Goal: Task Accomplishment & Management: Manage account settings

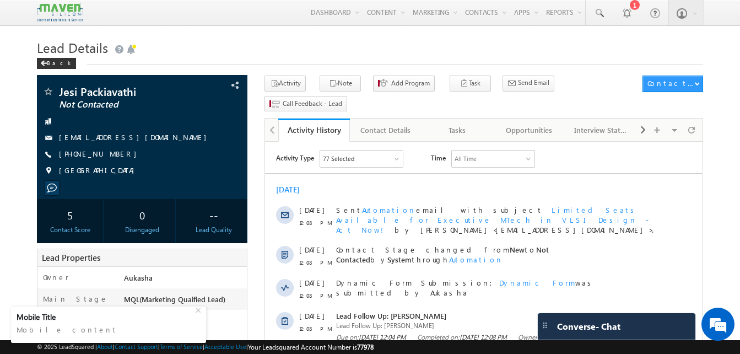
click at [219, 59] on div "Back" at bounding box center [370, 60] width 666 height 7
click at [360, 42] on h1 "Lead Details" at bounding box center [370, 46] width 666 height 21
click at [216, 56] on h1 "Lead Details" at bounding box center [370, 46] width 666 height 21
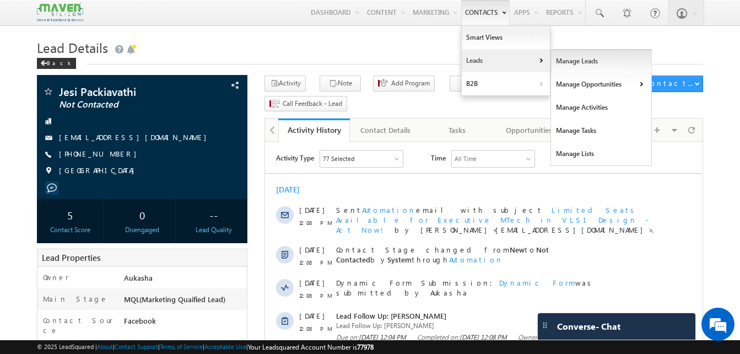
click at [564, 61] on link "Manage Leads" at bounding box center [601, 61] width 101 height 23
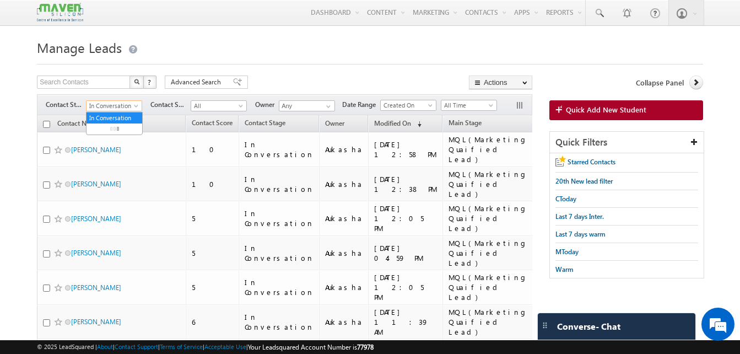
click at [136, 107] on span at bounding box center [137, 108] width 9 height 9
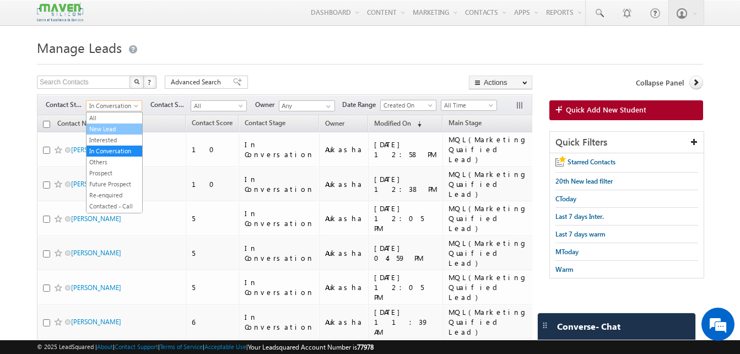
click at [116, 126] on link "New Lead" at bounding box center [114, 129] width 56 height 10
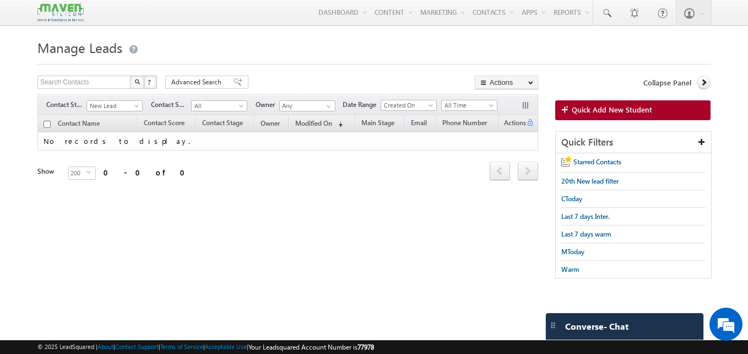
click at [292, 45] on h1 "Manage Leads" at bounding box center [373, 46] width 673 height 21
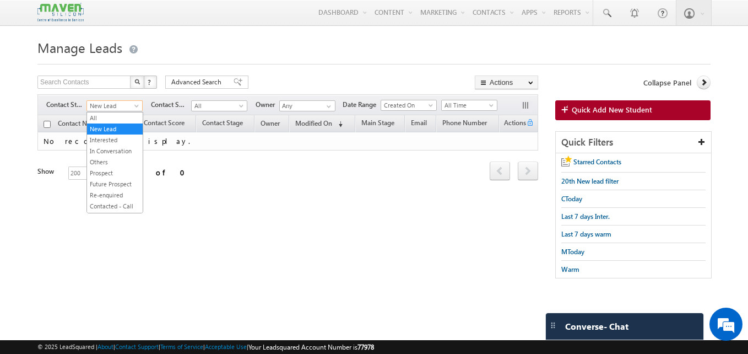
click at [132, 106] on span "New Lead" at bounding box center [113, 106] width 52 height 10
click at [105, 119] on link "All" at bounding box center [115, 118] width 56 height 10
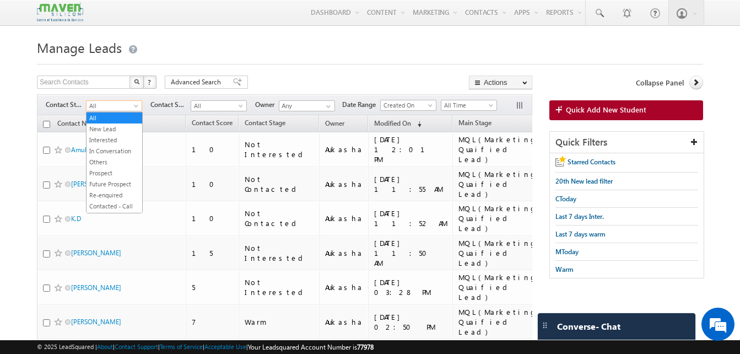
click at [127, 105] on span "All" at bounding box center [112, 106] width 52 height 10
click at [115, 138] on link "Interested" at bounding box center [114, 140] width 56 height 10
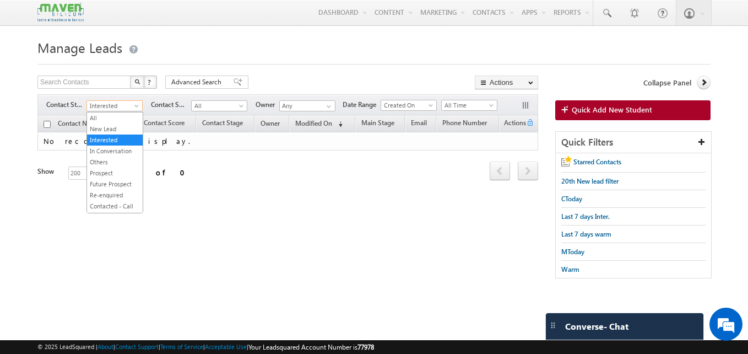
click at [106, 111] on body "Menu Aukasha lsq5@ maven -sili con.c om" at bounding box center [374, 155] width 748 height 311
click at [109, 120] on link "All" at bounding box center [115, 118] width 56 height 10
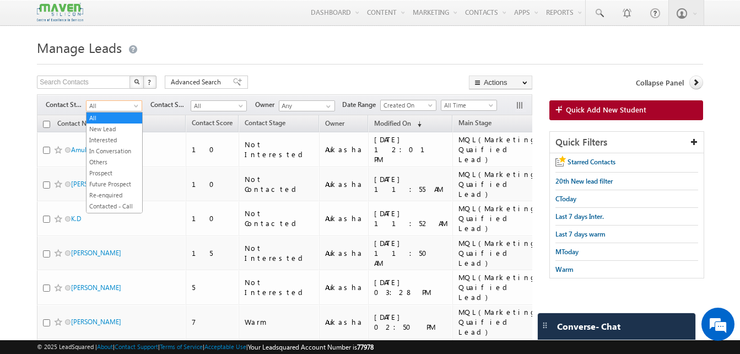
click at [127, 105] on span "All" at bounding box center [112, 106] width 52 height 10
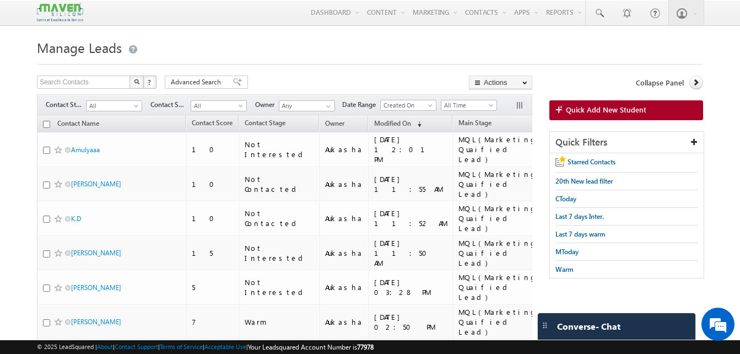
click at [415, 41] on h1 "Manage Leads" at bounding box center [370, 46] width 666 height 21
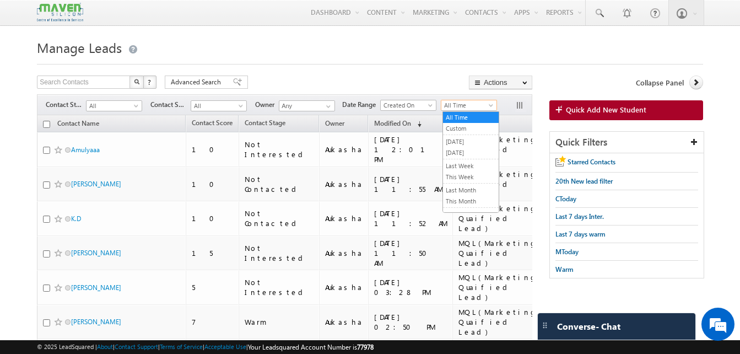
click at [458, 105] on span "All Time" at bounding box center [467, 105] width 52 height 10
click at [464, 199] on link "This Month" at bounding box center [471, 201] width 56 height 10
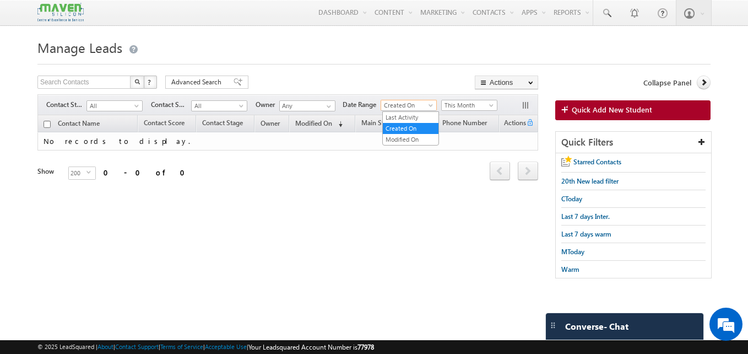
click at [416, 106] on span "Created On" at bounding box center [407, 105] width 52 height 10
click at [425, 138] on link "Modified On" at bounding box center [411, 139] width 56 height 10
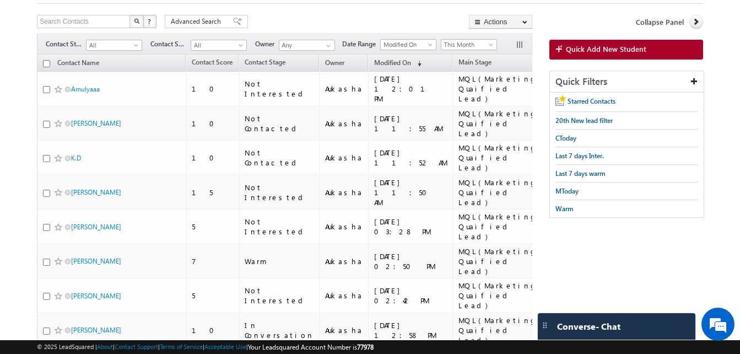
scroll to position [59, 0]
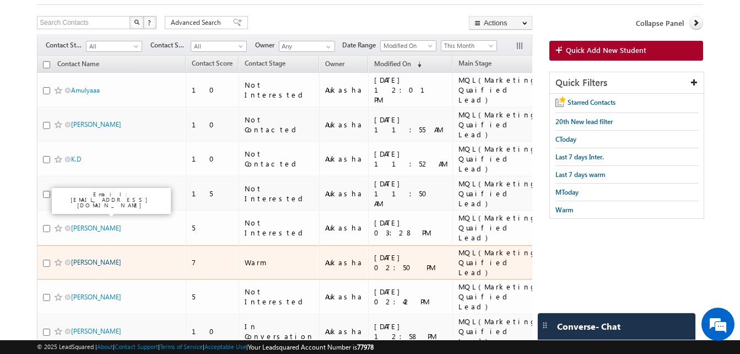
click at [104, 258] on link "Kusuma Chandana" at bounding box center [96, 262] width 50 height 8
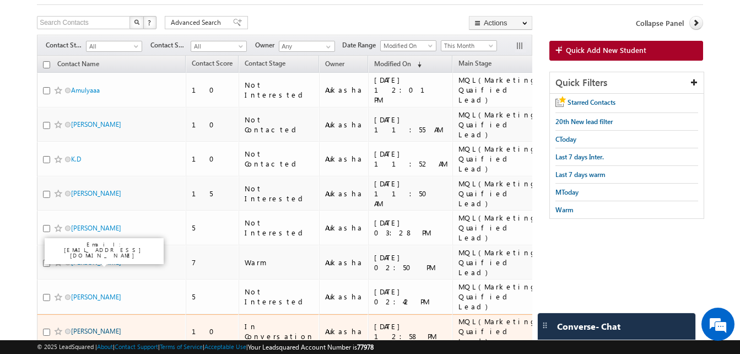
click at [86, 327] on link "Kotte rajesh" at bounding box center [96, 331] width 50 height 8
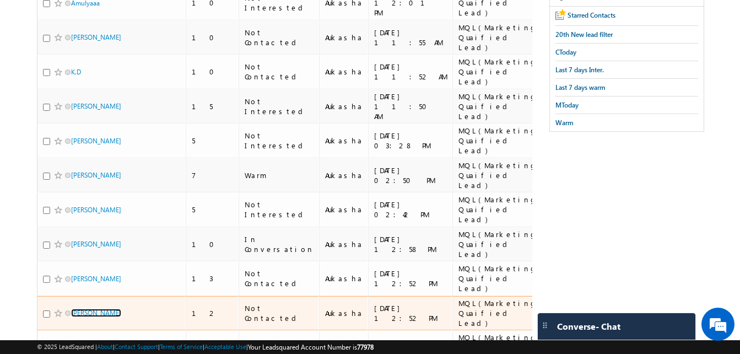
scroll to position [153, 0]
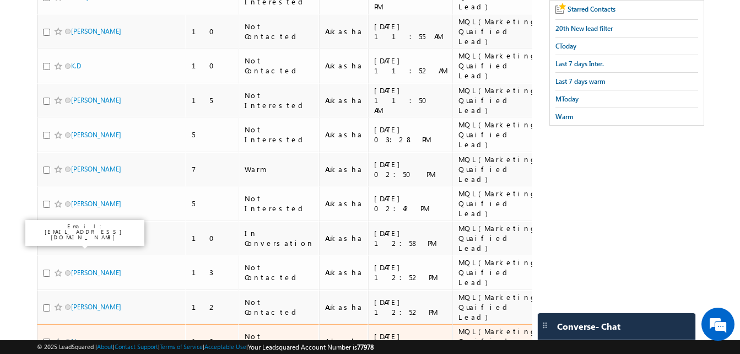
click at [74, 337] on link "Navya" at bounding box center [80, 341] width 18 height 8
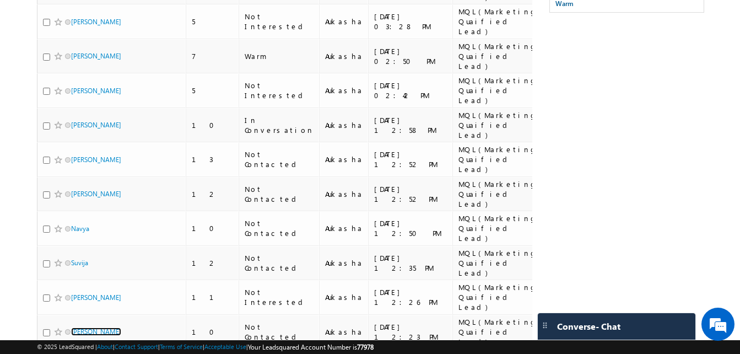
scroll to position [273, 0]
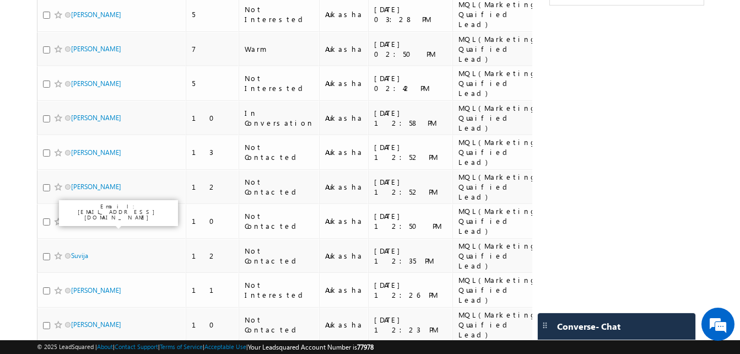
click at [98, 352] on link "Pavan Sriram Chowdary Polavarpu" at bounding box center [96, 361] width 50 height 19
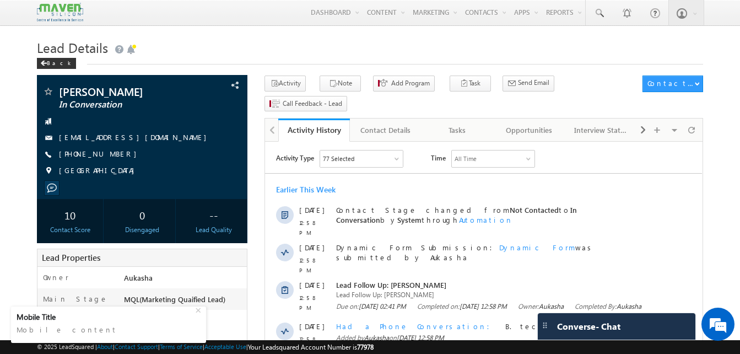
click at [320, 42] on h1 "Lead Details" at bounding box center [370, 46] width 666 height 21
click at [113, 154] on div "+91-7842711788" at bounding box center [141, 154] width 199 height 11
copy div "+91-7842711788"
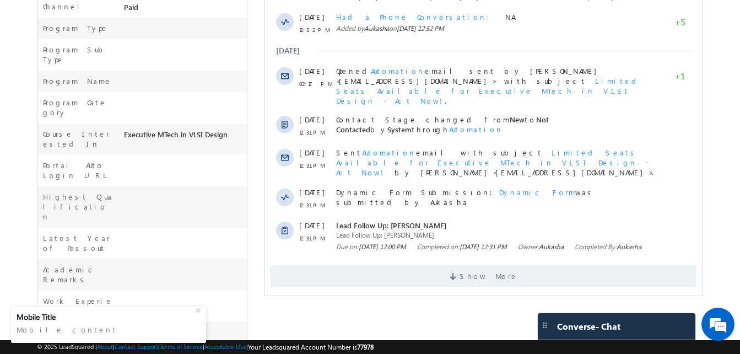
scroll to position [377, 0]
click at [442, 264] on span "Show More" at bounding box center [483, 275] width 426 height 22
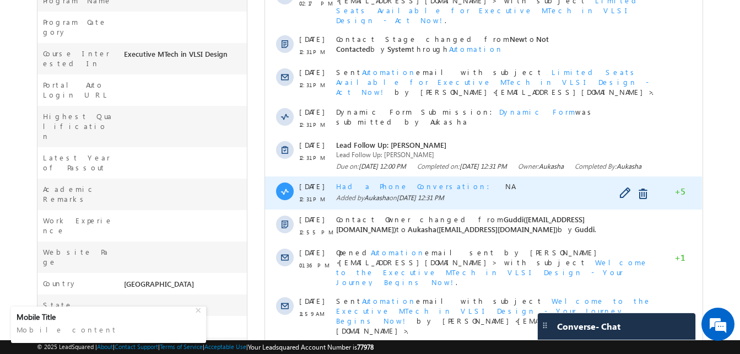
scroll to position [477, 0]
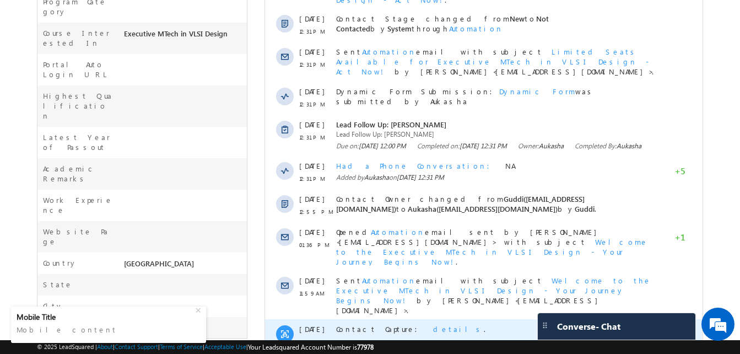
click at [433, 324] on span "details" at bounding box center [458, 328] width 51 height 9
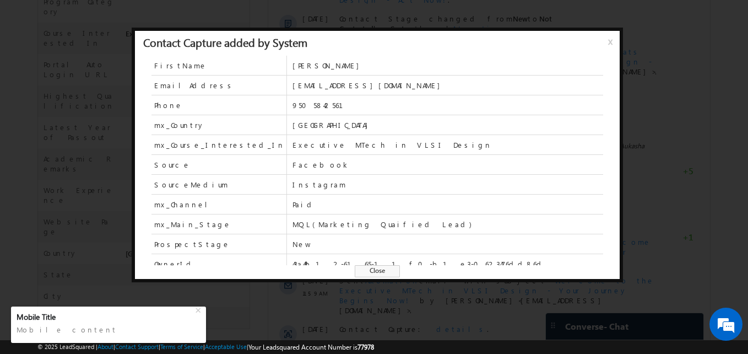
click at [392, 272] on span "Close" at bounding box center [377, 271] width 45 height 12
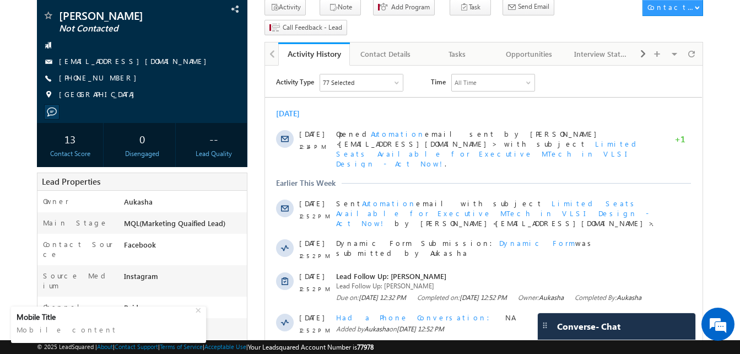
scroll to position [0, 0]
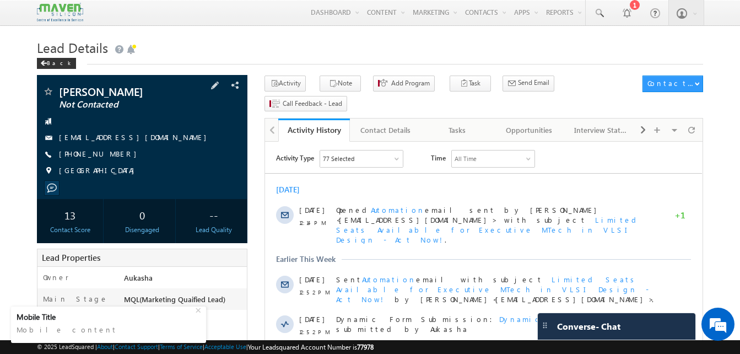
click at [112, 156] on div "+91-9505842561" at bounding box center [141, 154] width 199 height 11
copy div "+91-9505842561"
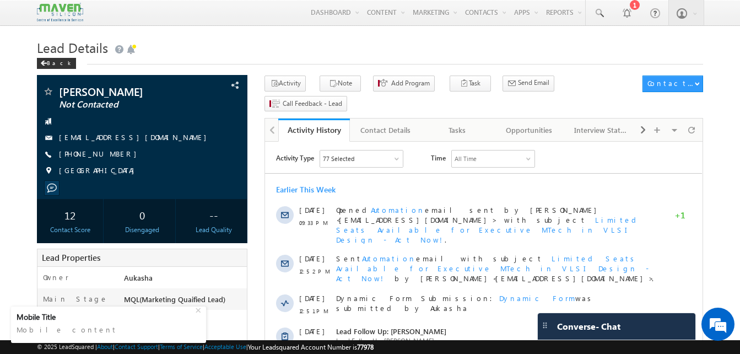
click at [250, 38] on h1 "Lead Details" at bounding box center [370, 46] width 666 height 21
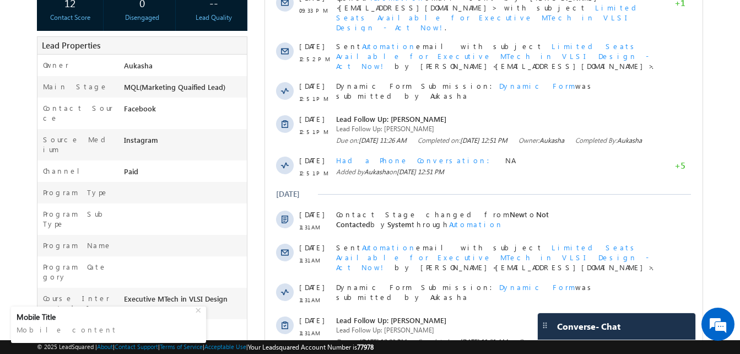
scroll to position [213, 0]
click at [244, 111] on div "Facebook" at bounding box center [184, 109] width 126 height 15
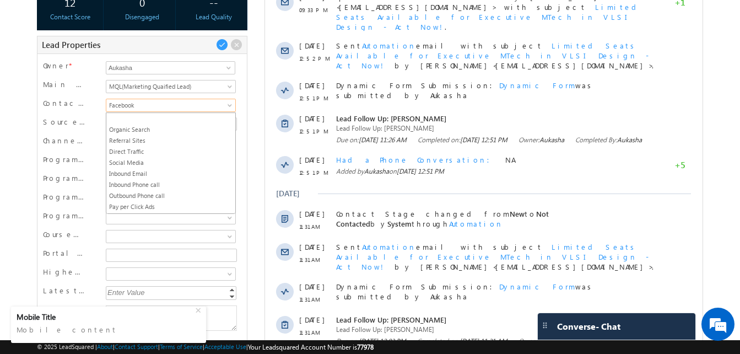
scroll to position [66, 0]
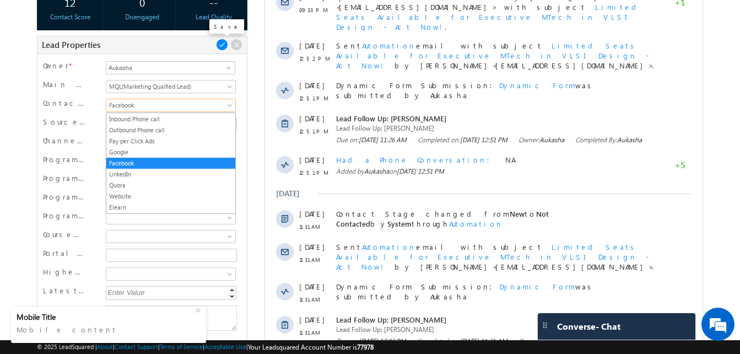
drag, startPoint x: 226, startPoint y: 107, endPoint x: 220, endPoint y: 46, distance: 60.9
click at [220, 46] on form "Lead Properties Owner * Aukasha Aukasha Aukasha Main Stage MQL(Marketing Quaifi…" at bounding box center [142, 264] width 210 height 456
click at [220, 46] on span at bounding box center [222, 45] width 12 height 12
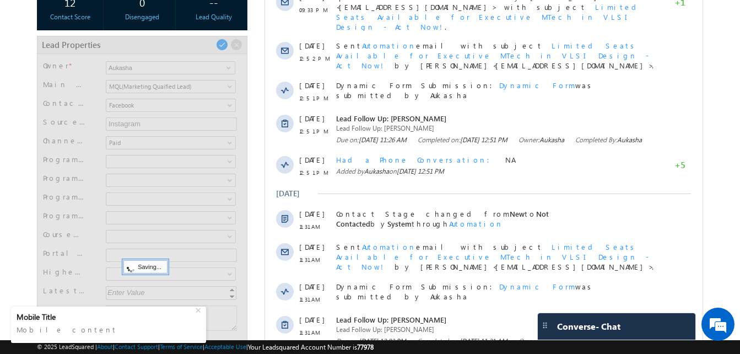
scroll to position [96, 0]
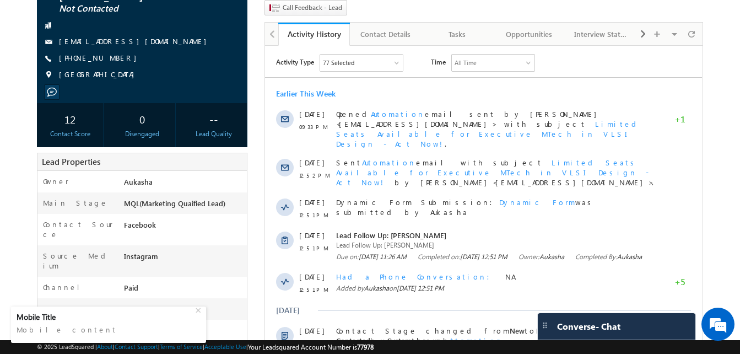
click at [0, 203] on html "Menu Aukasha lsq5@ maven -sili con.c om" at bounding box center [370, 328] width 740 height 849
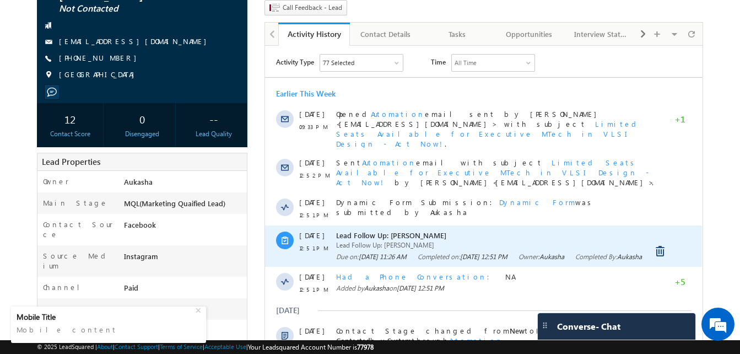
scroll to position [0, 0]
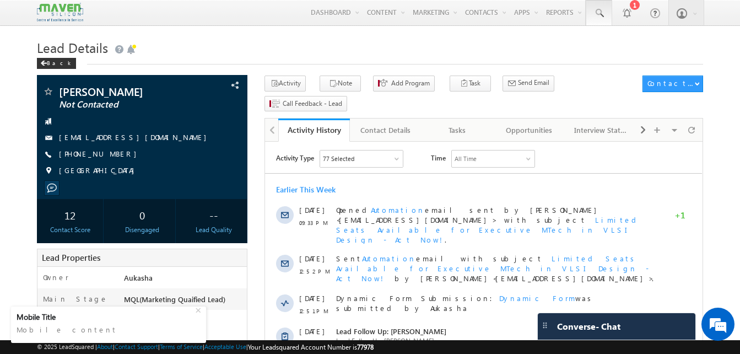
click at [599, 23] on link at bounding box center [599, 12] width 26 height 25
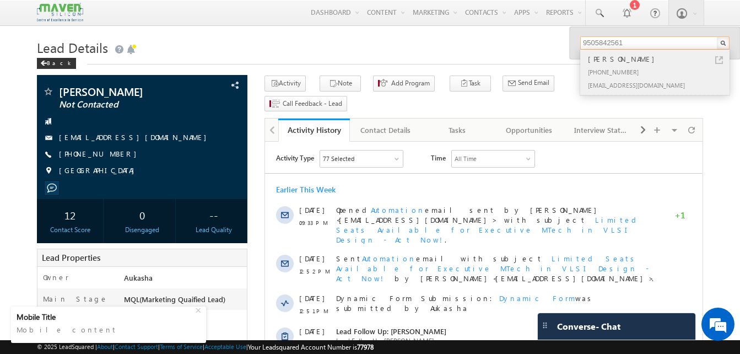
type input "9505842561"
click at [717, 58] on link at bounding box center [719, 60] width 8 height 8
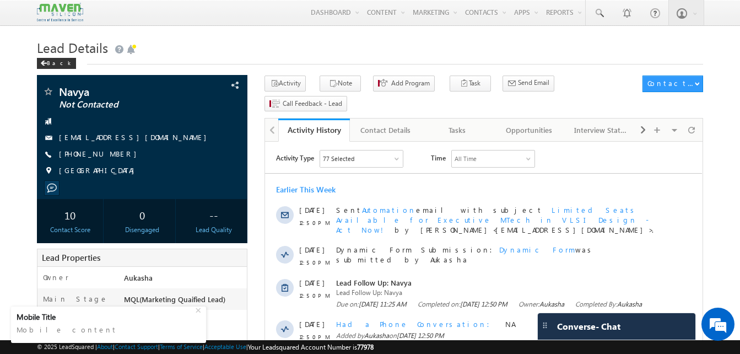
click at [320, 64] on div "Back" at bounding box center [370, 60] width 666 height 7
click at [372, 60] on div "Back" at bounding box center [370, 60] width 666 height 7
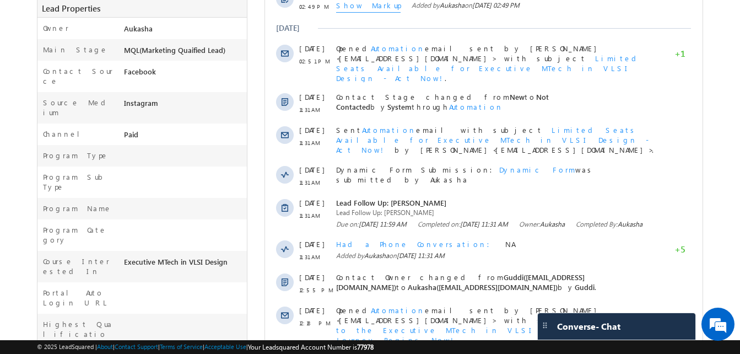
scroll to position [251, 0]
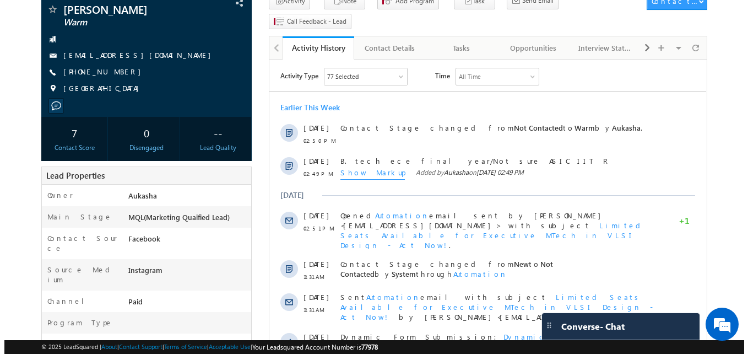
scroll to position [0, 0]
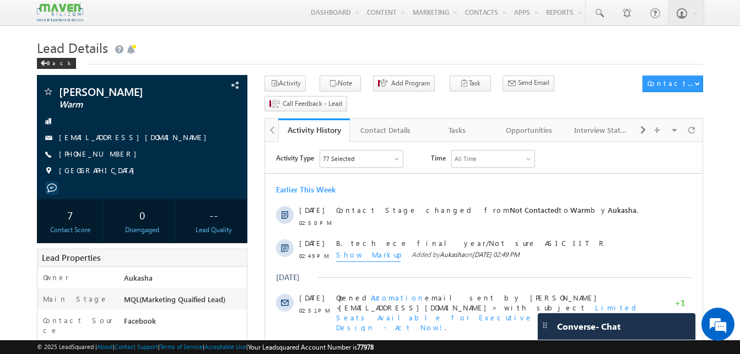
click at [276, 56] on h1 "Lead Details" at bounding box center [370, 46] width 666 height 21
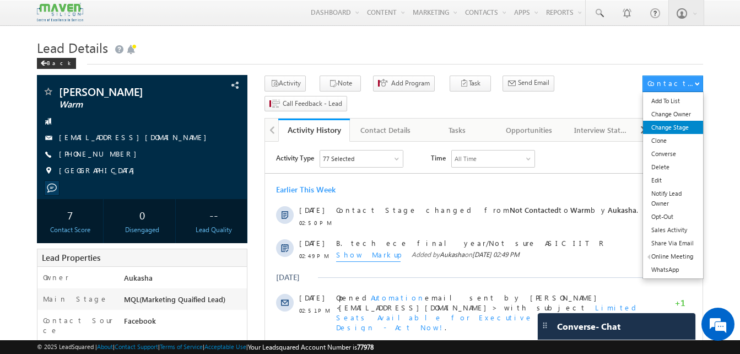
click at [684, 123] on link "Change Stage" at bounding box center [673, 127] width 60 height 13
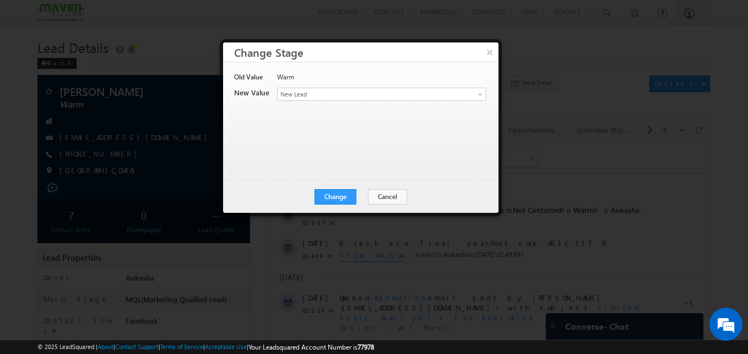
click at [302, 154] on div "Old Value Warm New Value Contact Stage * New Lead Interested In Conversation Ot…" at bounding box center [359, 116] width 251 height 88
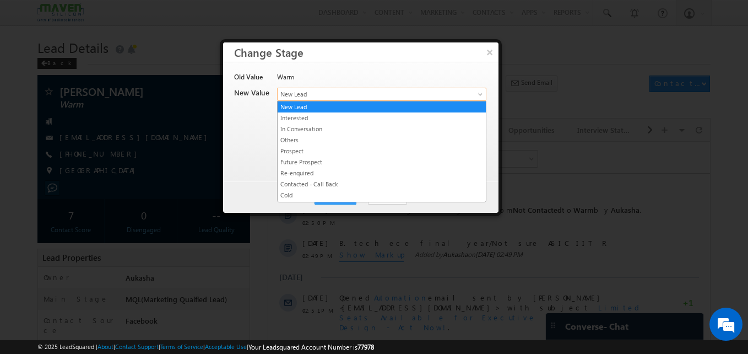
click at [318, 97] on span "New Lead" at bounding box center [364, 94] width 172 height 10
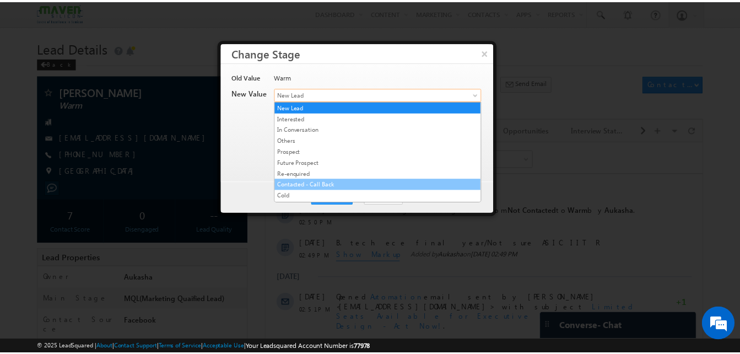
scroll to position [208, 0]
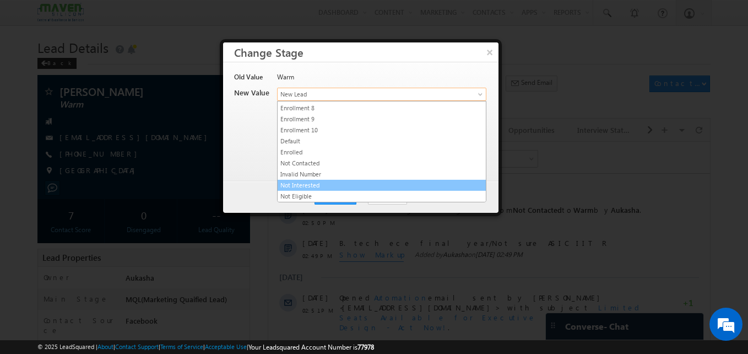
click at [326, 183] on link "Not Interested" at bounding box center [382, 185] width 208 height 10
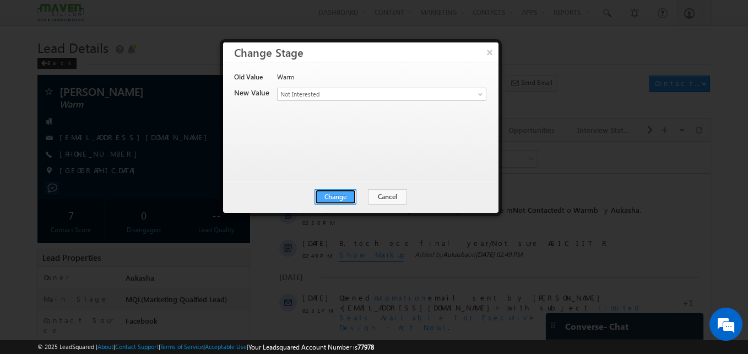
click at [334, 202] on button "Change" at bounding box center [336, 196] width 42 height 15
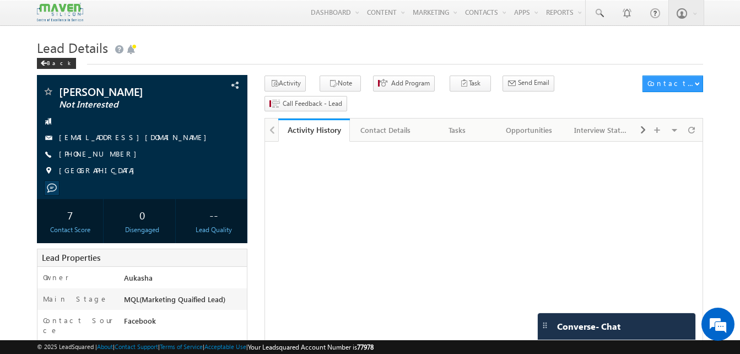
click at [230, 61] on div "Back" at bounding box center [370, 60] width 666 height 7
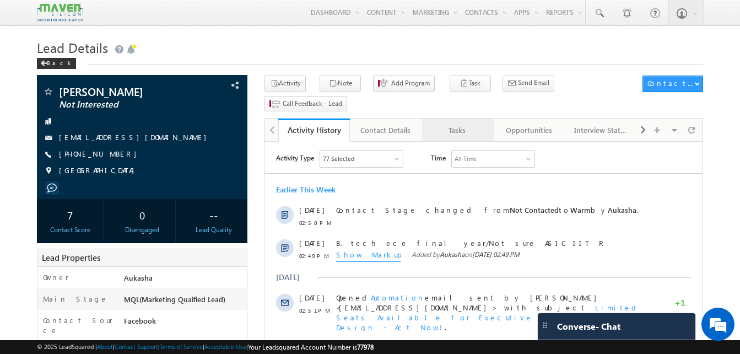
click at [459, 122] on link "Tasks" at bounding box center [458, 129] width 72 height 23
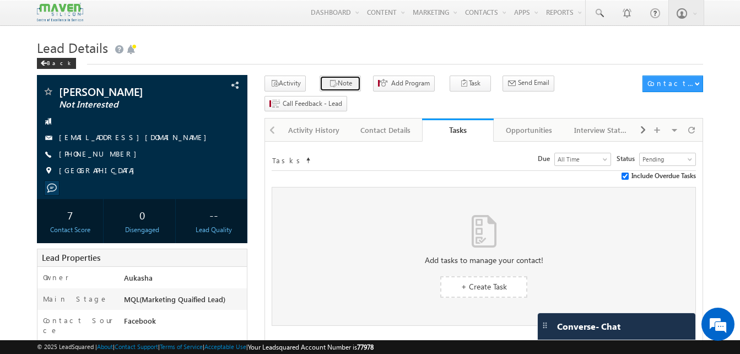
click at [329, 83] on icon "button" at bounding box center [333, 84] width 9 height 10
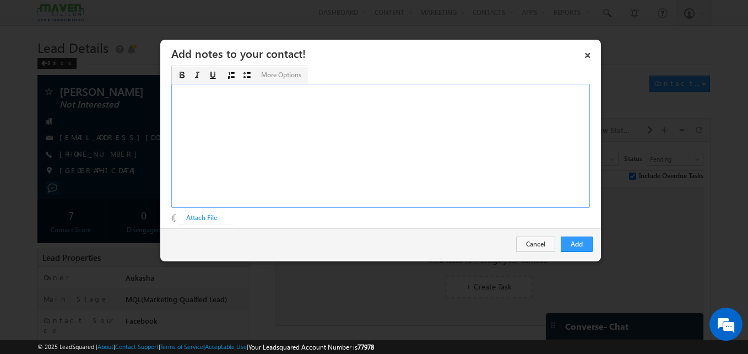
click at [301, 124] on div "Rich Text Editor, Description-inline-editor-div" at bounding box center [380, 146] width 419 height 124
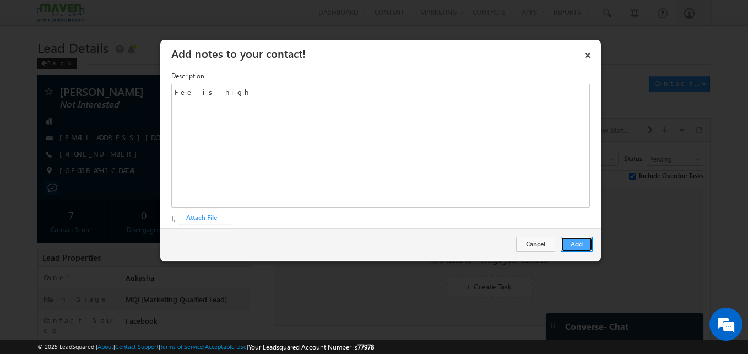
click at [572, 248] on button "Add" at bounding box center [577, 243] width 32 height 15
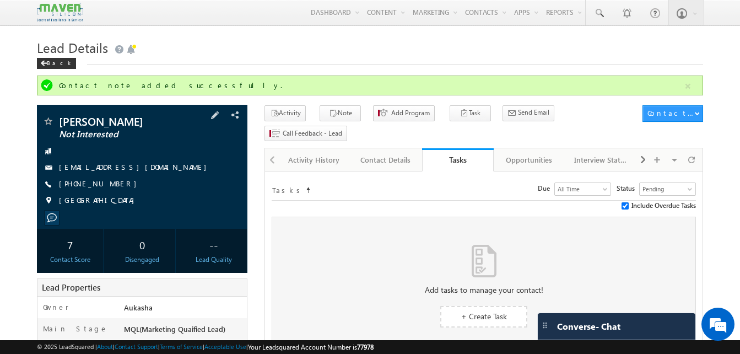
drag, startPoint x: 120, startPoint y: 184, endPoint x: 110, endPoint y: 185, distance: 9.9
click at [110, 185] on div "+91-7674894712" at bounding box center [141, 183] width 199 height 11
copy div "+91-7674894712"
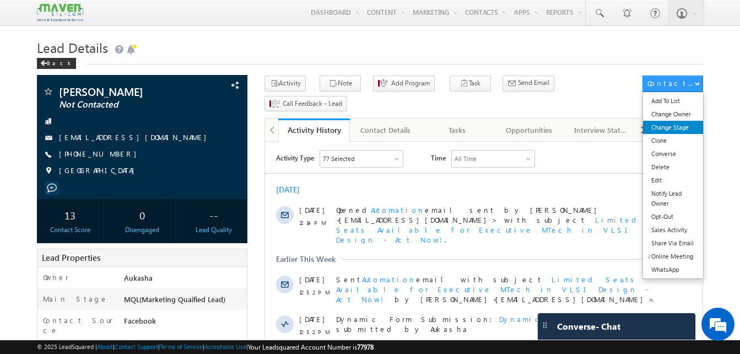
click at [682, 123] on link "Change Stage" at bounding box center [673, 127] width 60 height 13
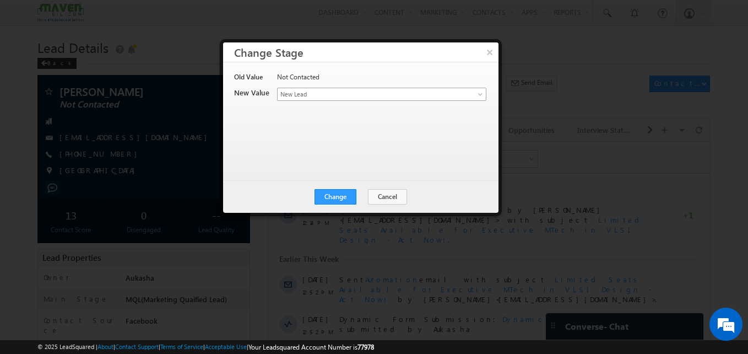
click at [464, 98] on link "New Lead" at bounding box center [381, 94] width 209 height 13
drag, startPoint x: 464, startPoint y: 98, endPoint x: 452, endPoint y: 68, distance: 32.6
click at [452, 68] on div "Old Value Not Contacted New Value Contact Stage * New Lead Interested In Conver…" at bounding box center [360, 121] width 275 height 118
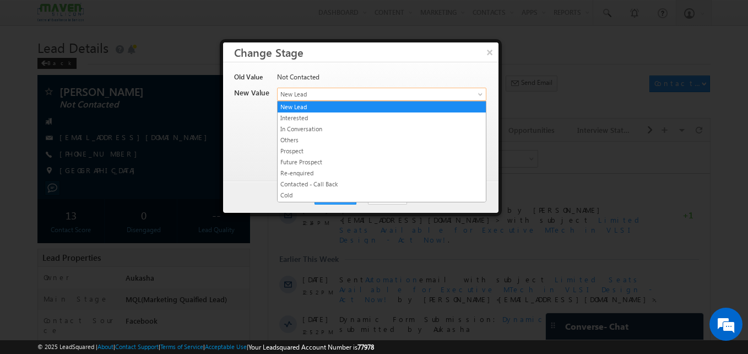
click at [459, 90] on link "New Lead" at bounding box center [381, 94] width 209 height 13
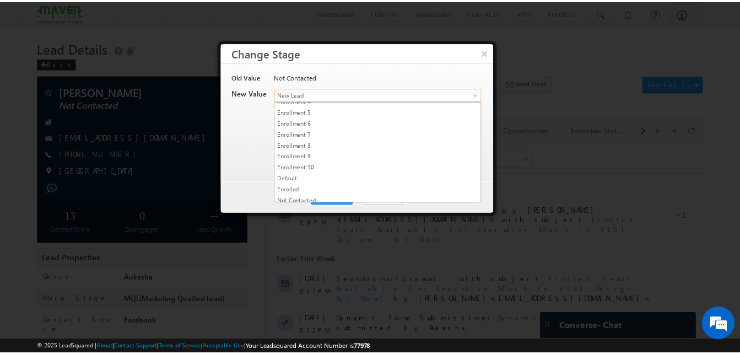
scroll to position [208, 0]
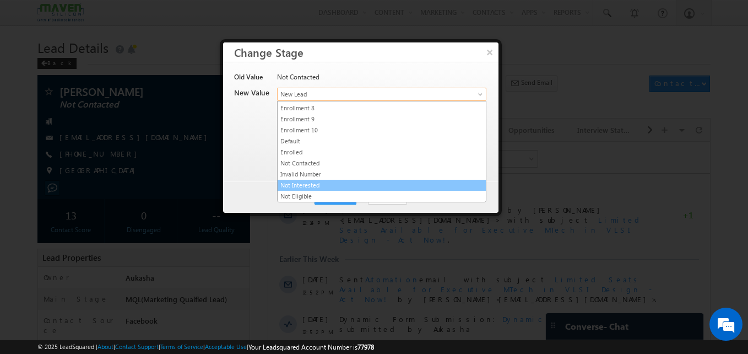
click at [351, 181] on link "Not Interested" at bounding box center [382, 185] width 208 height 10
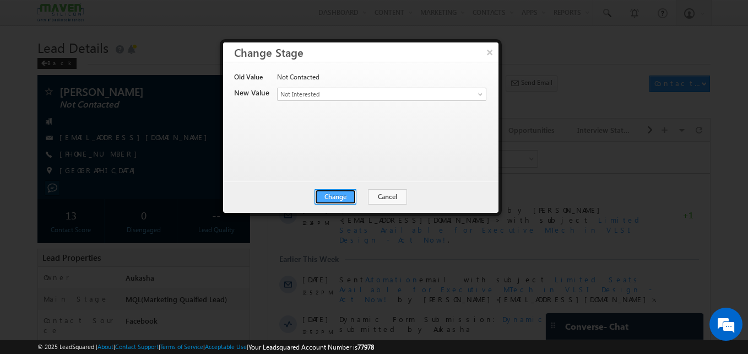
click at [342, 193] on button "Change" at bounding box center [336, 196] width 42 height 15
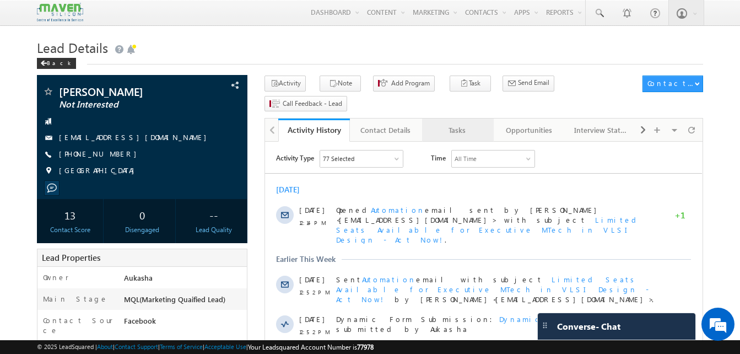
click at [449, 118] on link "Tasks" at bounding box center [458, 129] width 72 height 23
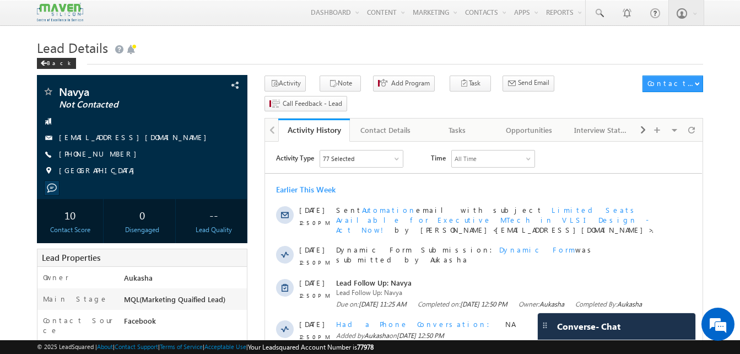
click at [393, 38] on h1 "Lead Details" at bounding box center [370, 46] width 666 height 21
